Goal: Navigation & Orientation: Find specific page/section

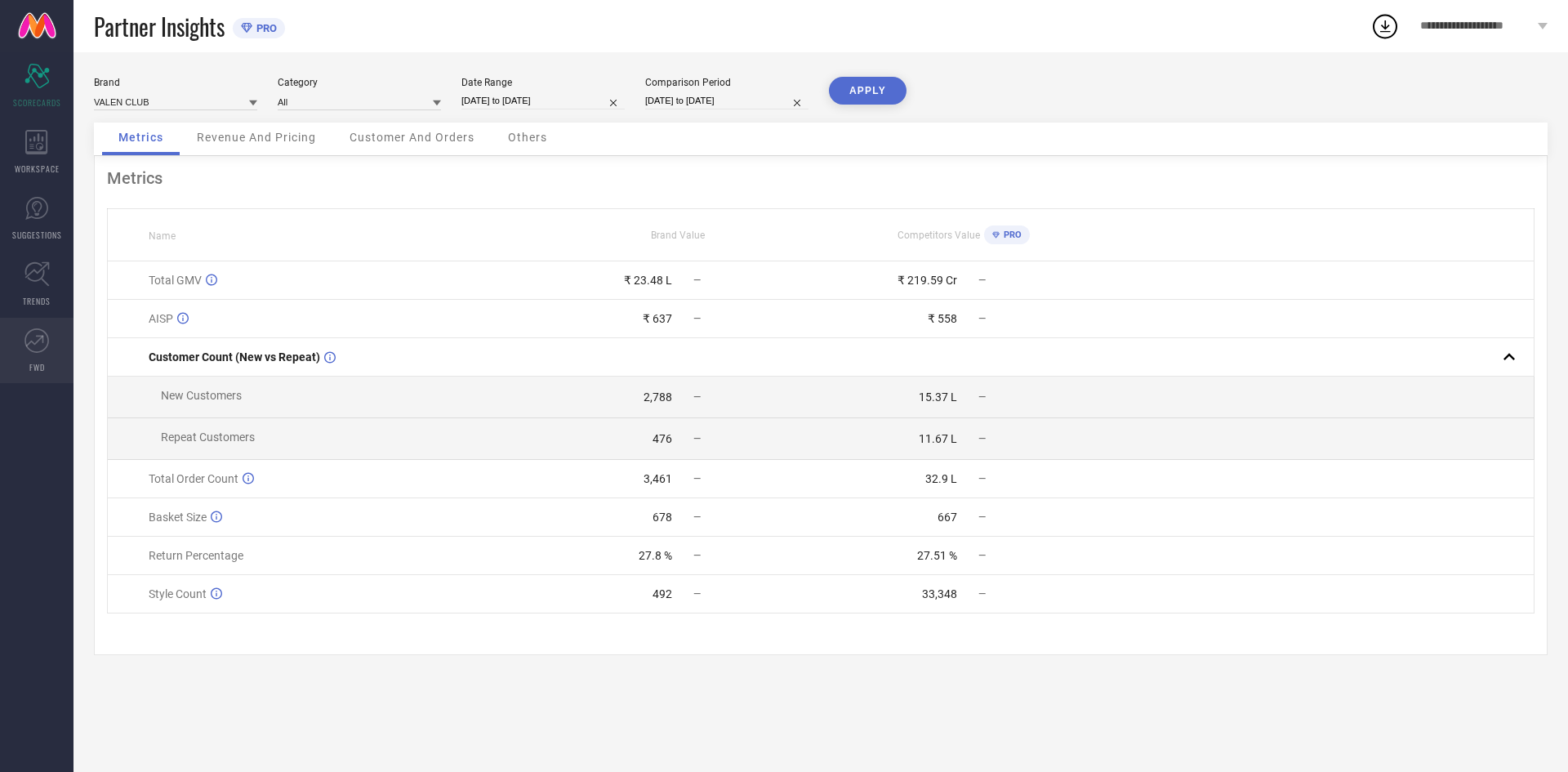
click at [55, 344] on link "FWD" at bounding box center [37, 350] width 73 height 65
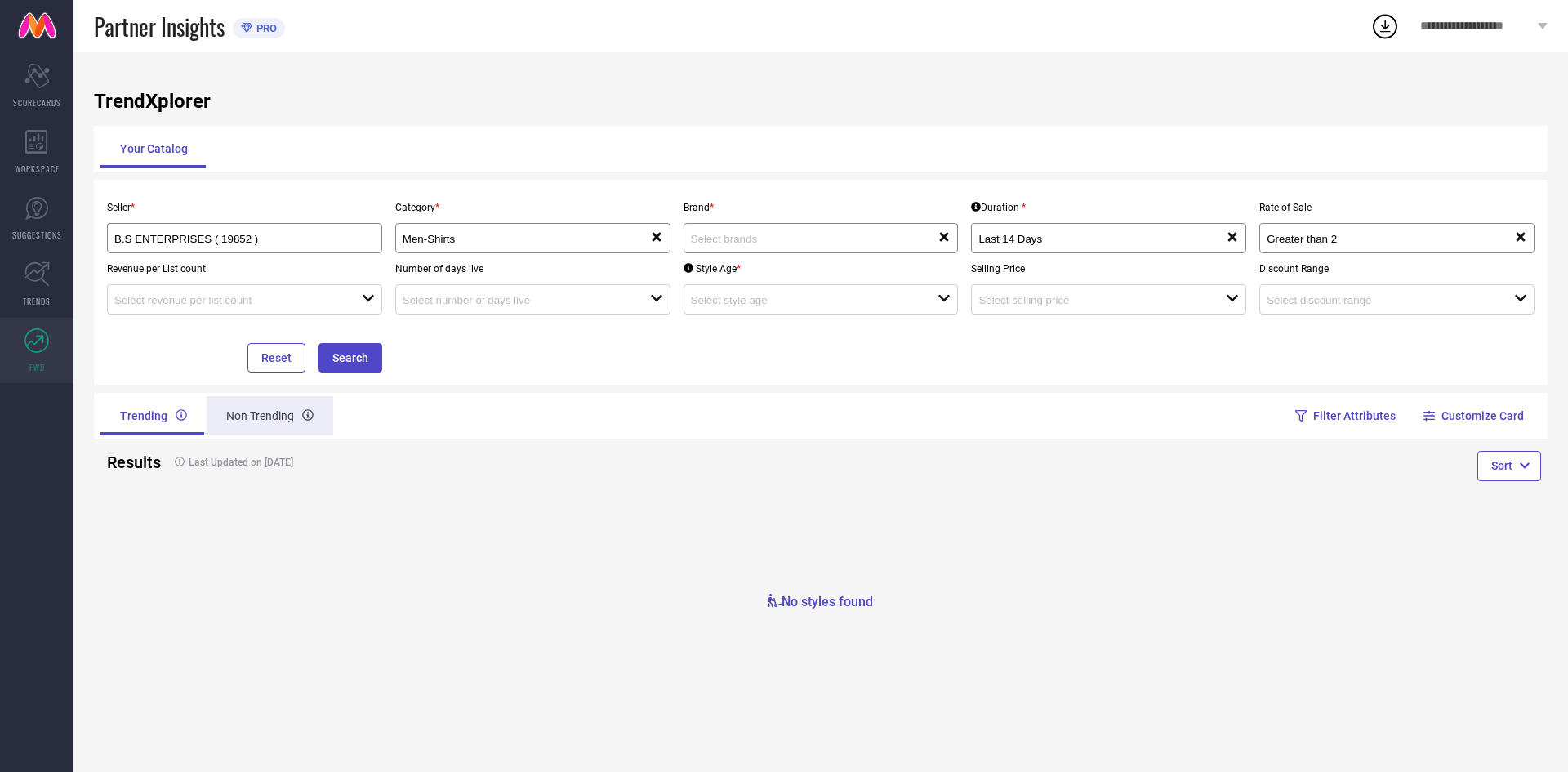
click at [276, 419] on div "Non Trending" at bounding box center [270, 416] width 127 height 39
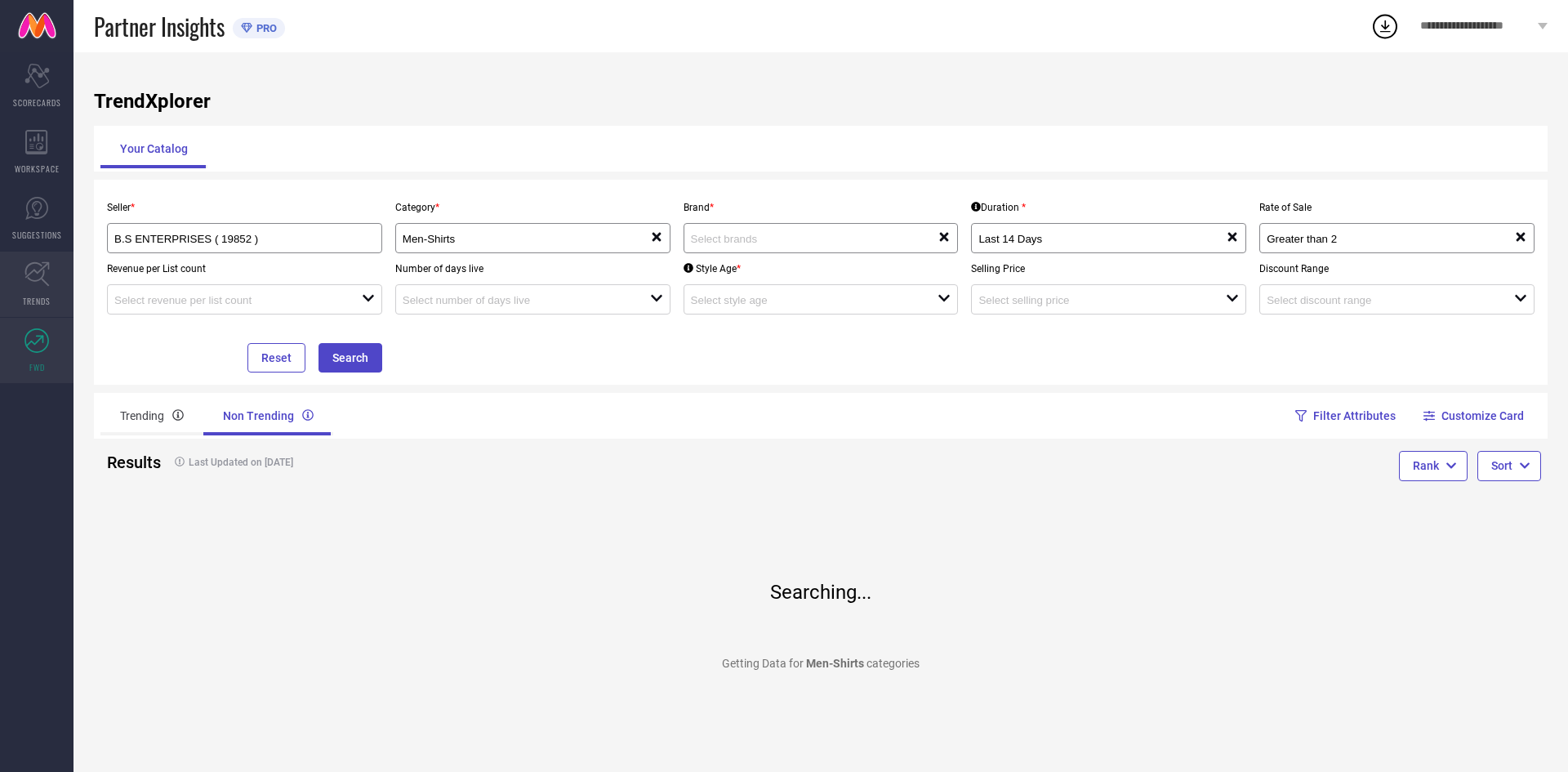
click at [24, 263] on icon at bounding box center [37, 274] width 25 height 25
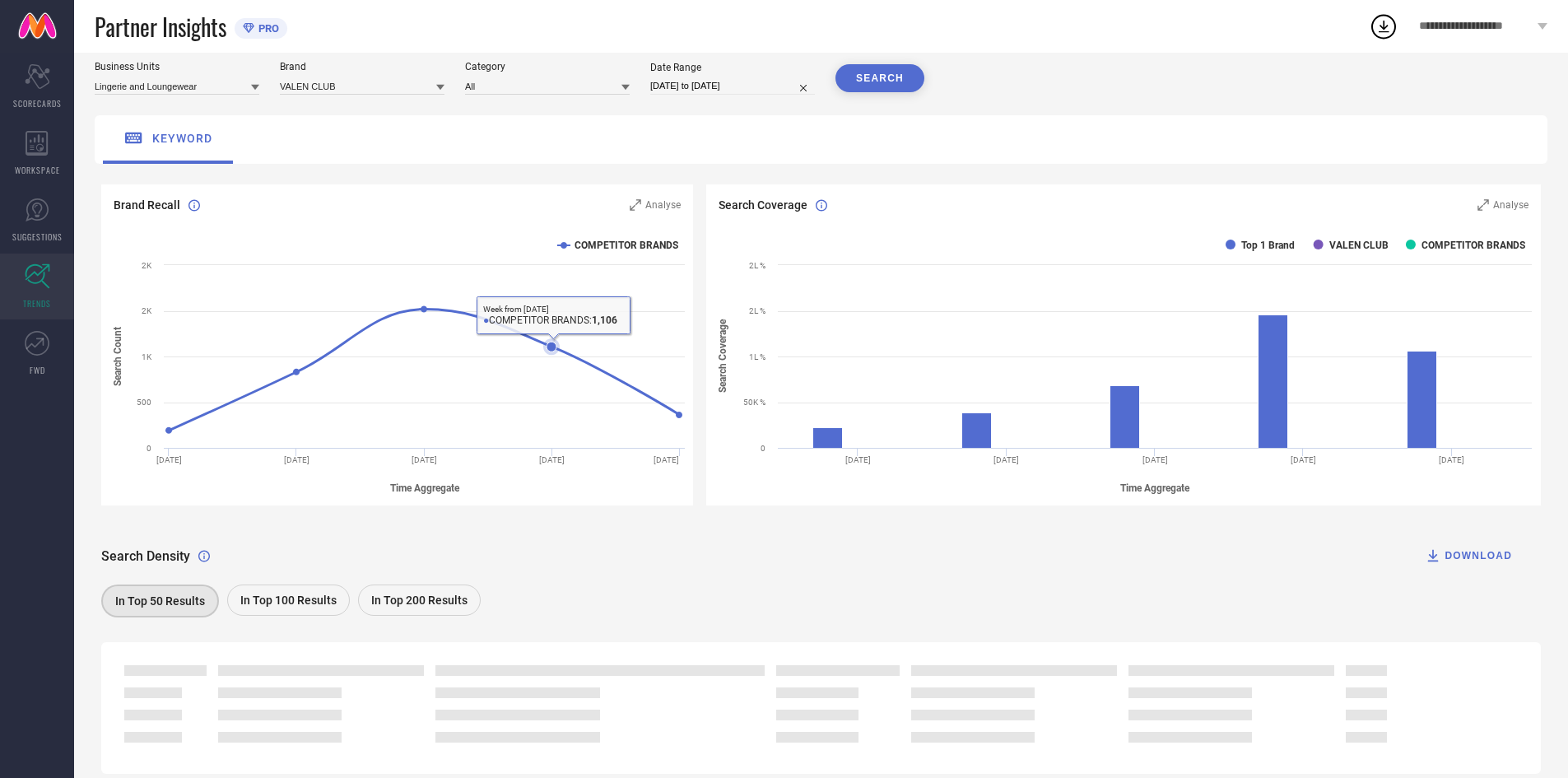
scroll to position [106, 0]
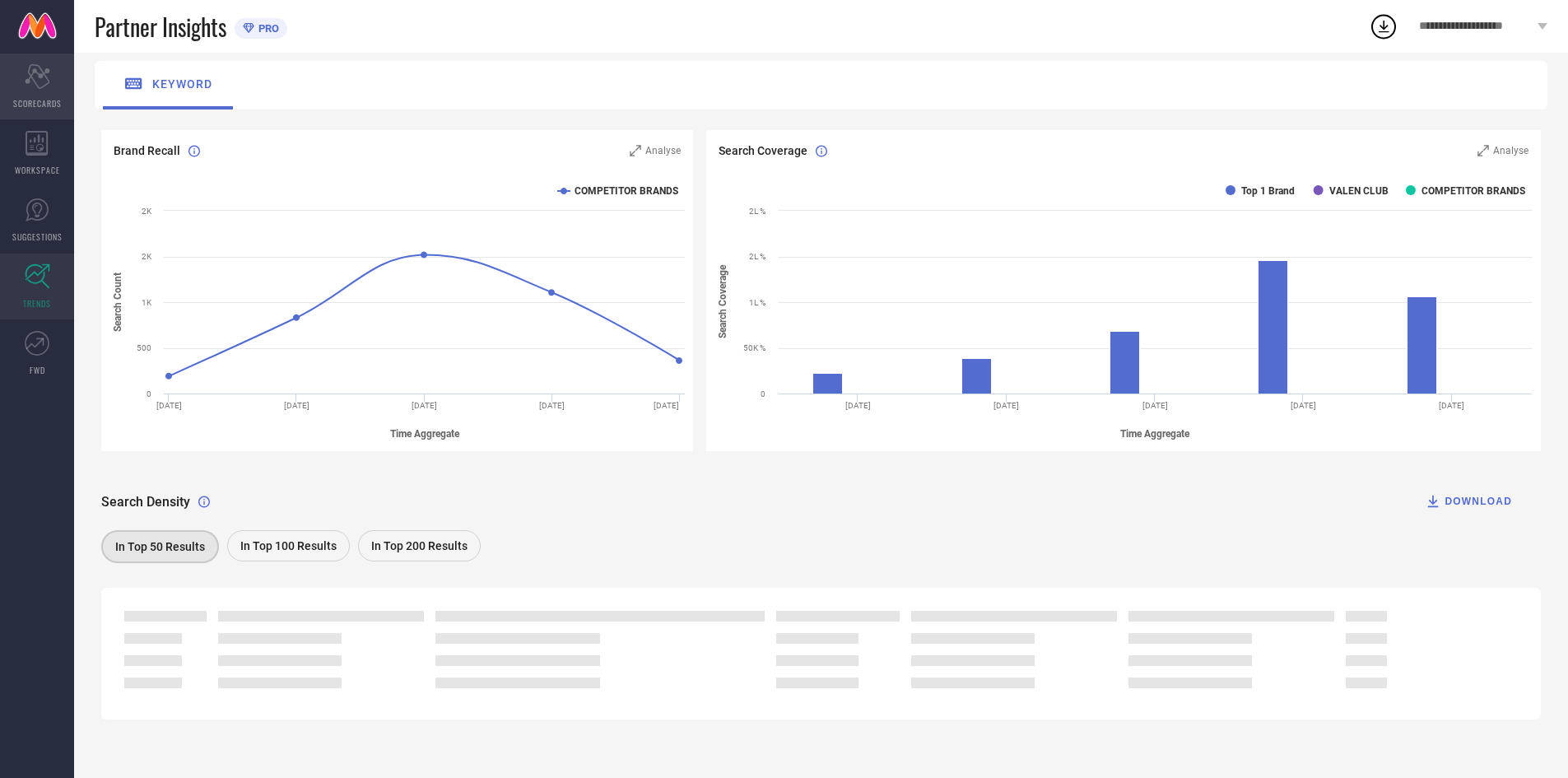
click at [48, 104] on span "SCORECARDS" at bounding box center [38, 104] width 49 height 13
